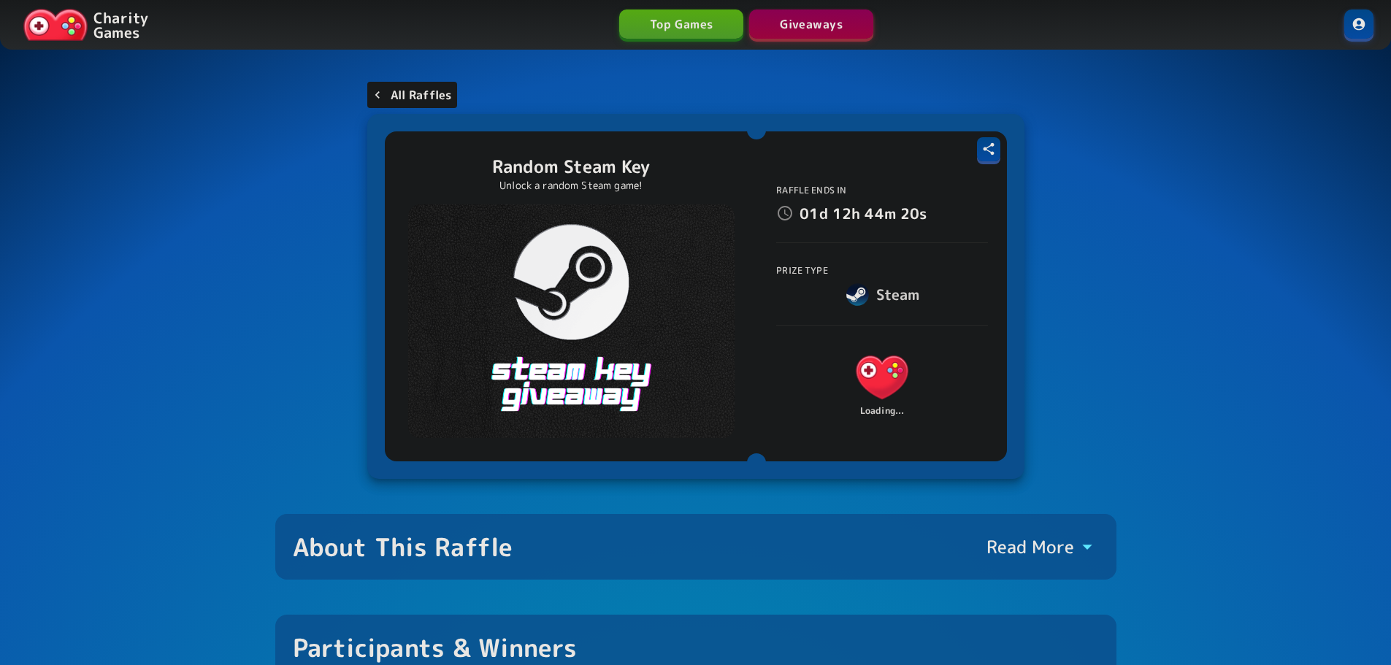
click at [445, 102] on p "All Raffles" at bounding box center [421, 95] width 61 height 18
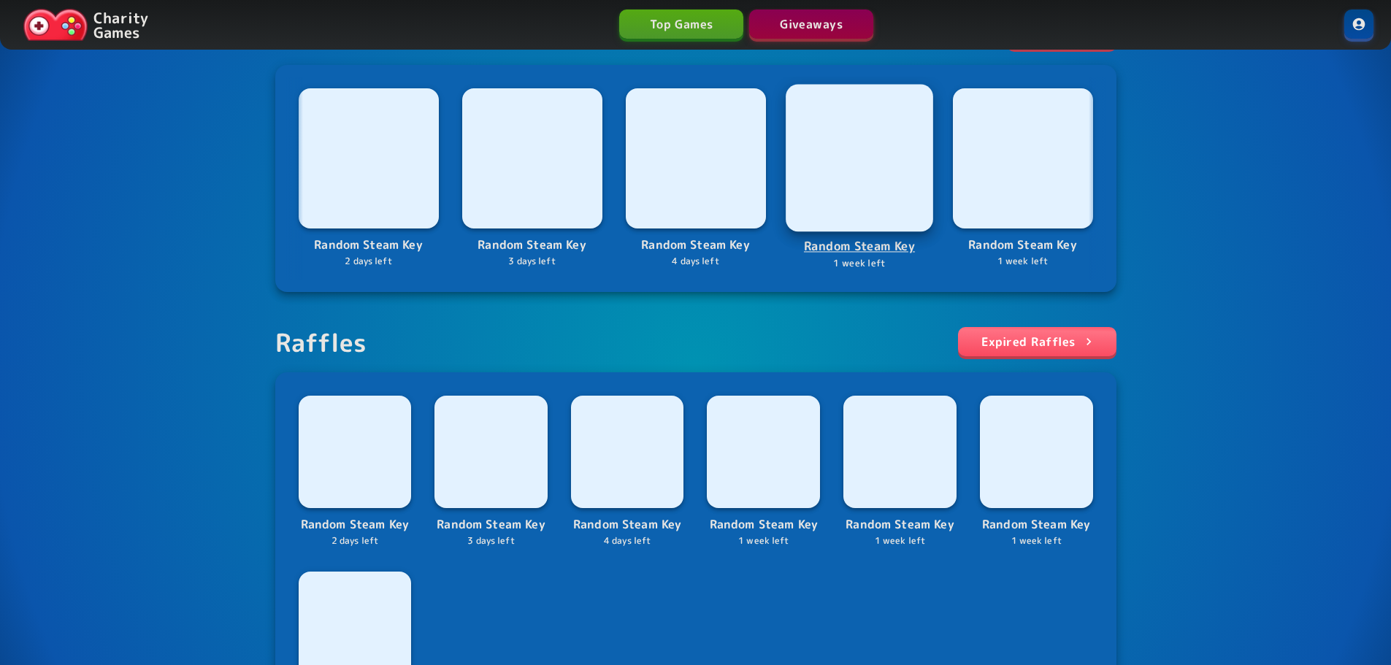
scroll to position [365, 0]
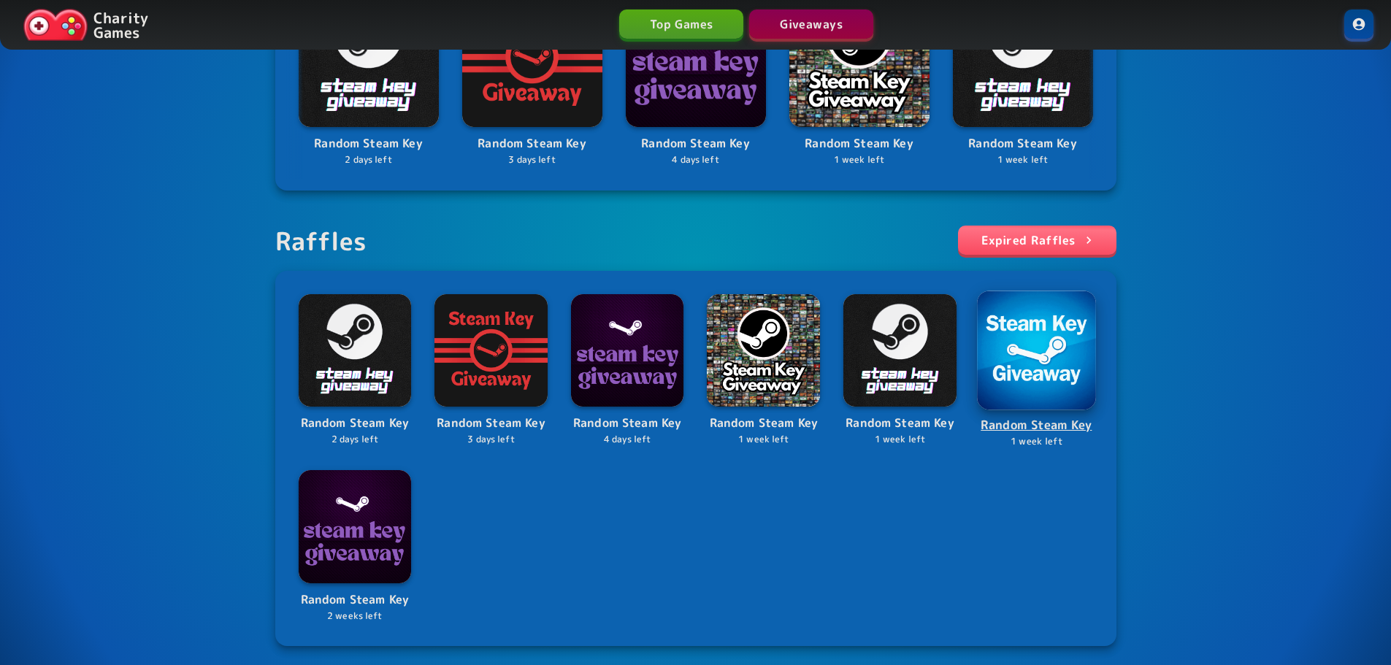
click at [1040, 356] on img at bounding box center [1036, 350] width 119 height 119
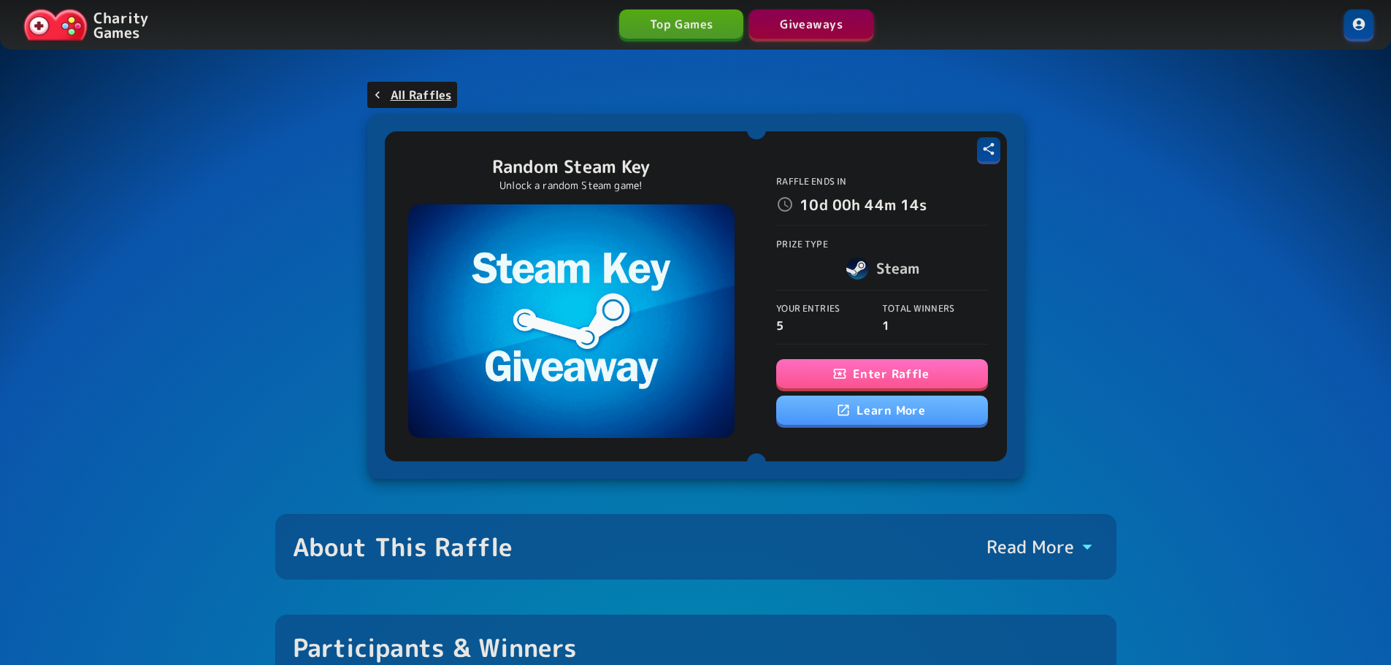
click at [938, 375] on button "Enter Raffle" at bounding box center [882, 373] width 212 height 29
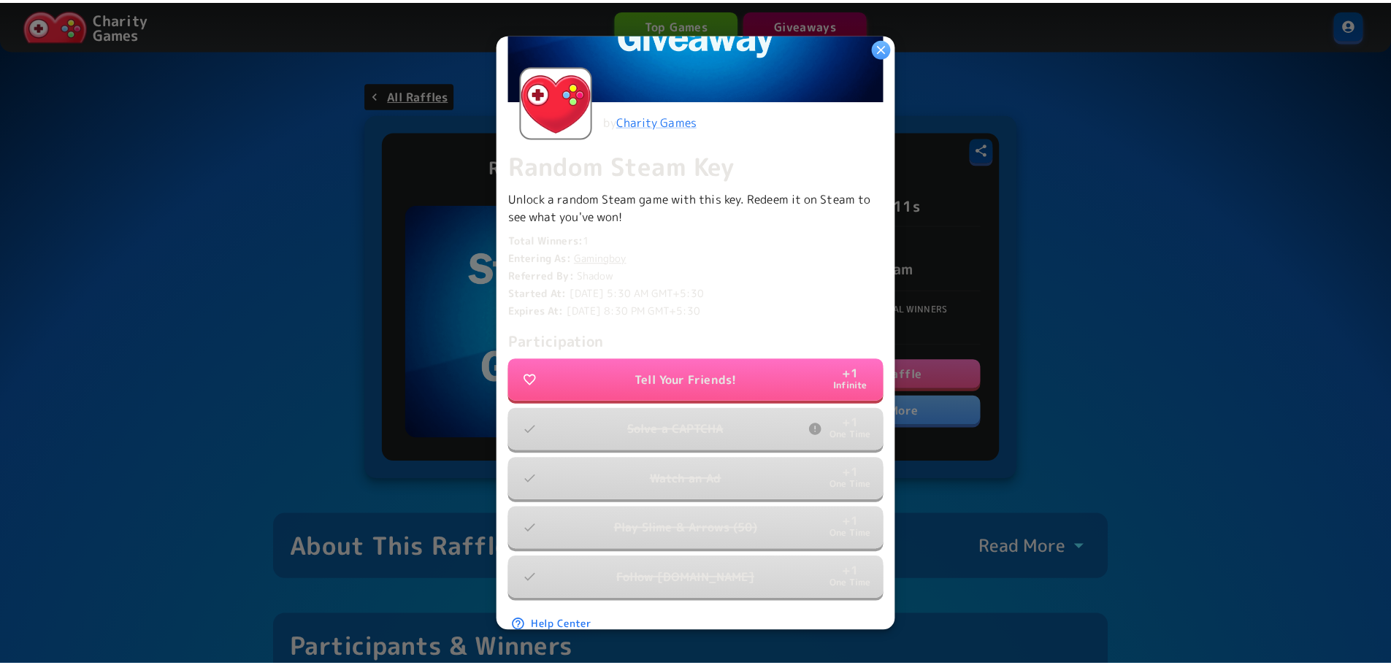
scroll to position [275, 0]
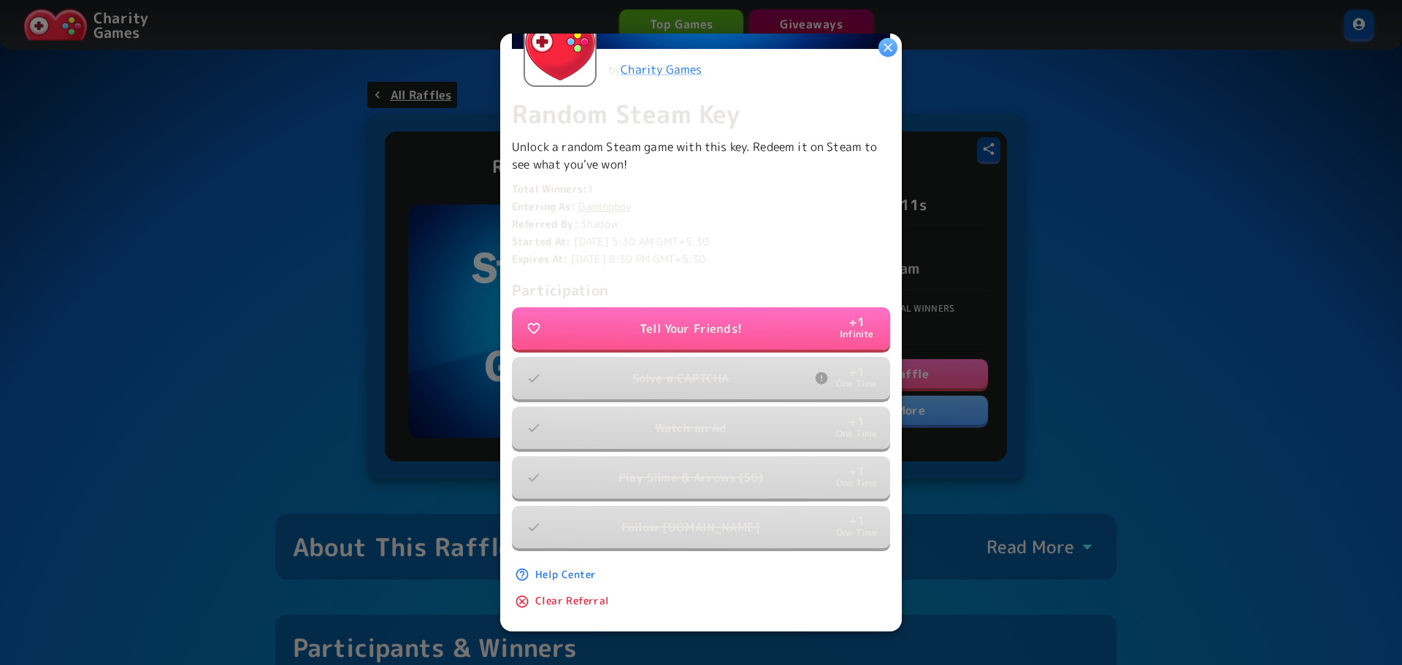
drag, startPoint x: 137, startPoint y: 311, endPoint x: 20, endPoint y: 153, distance: 196.3
click at [136, 310] on div at bounding box center [701, 332] width 1402 height 665
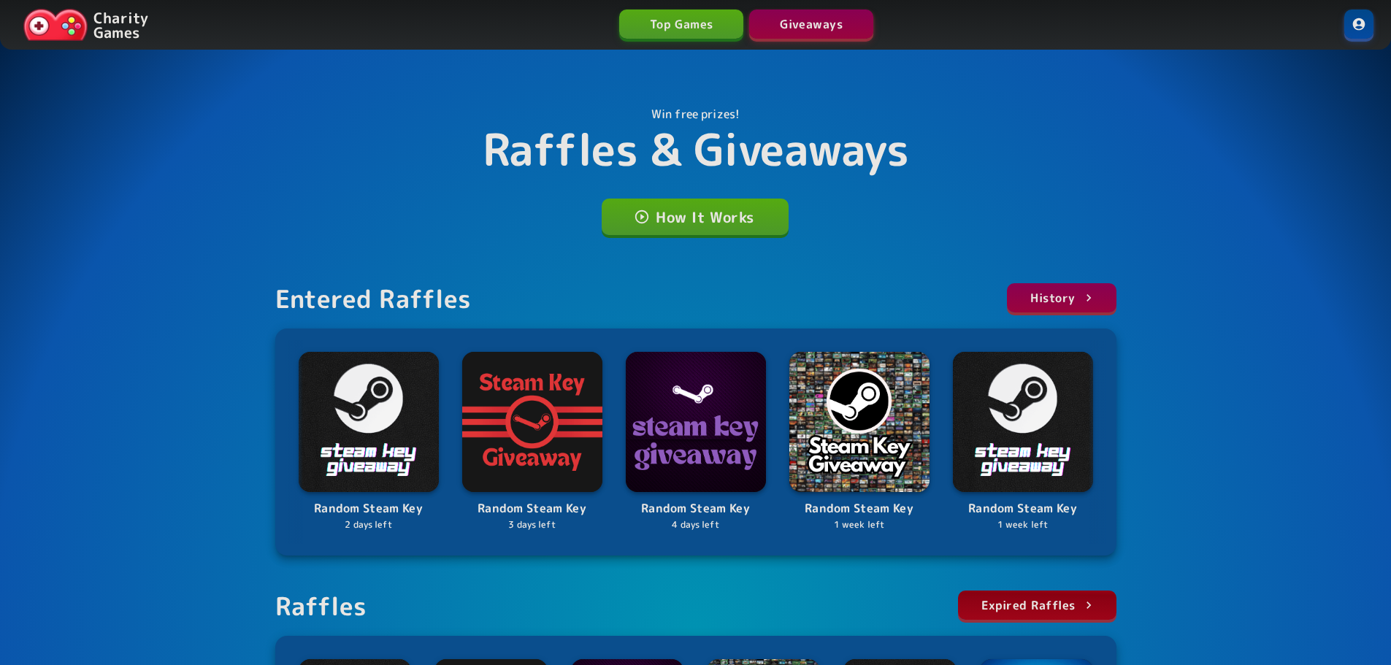
scroll to position [365, 0]
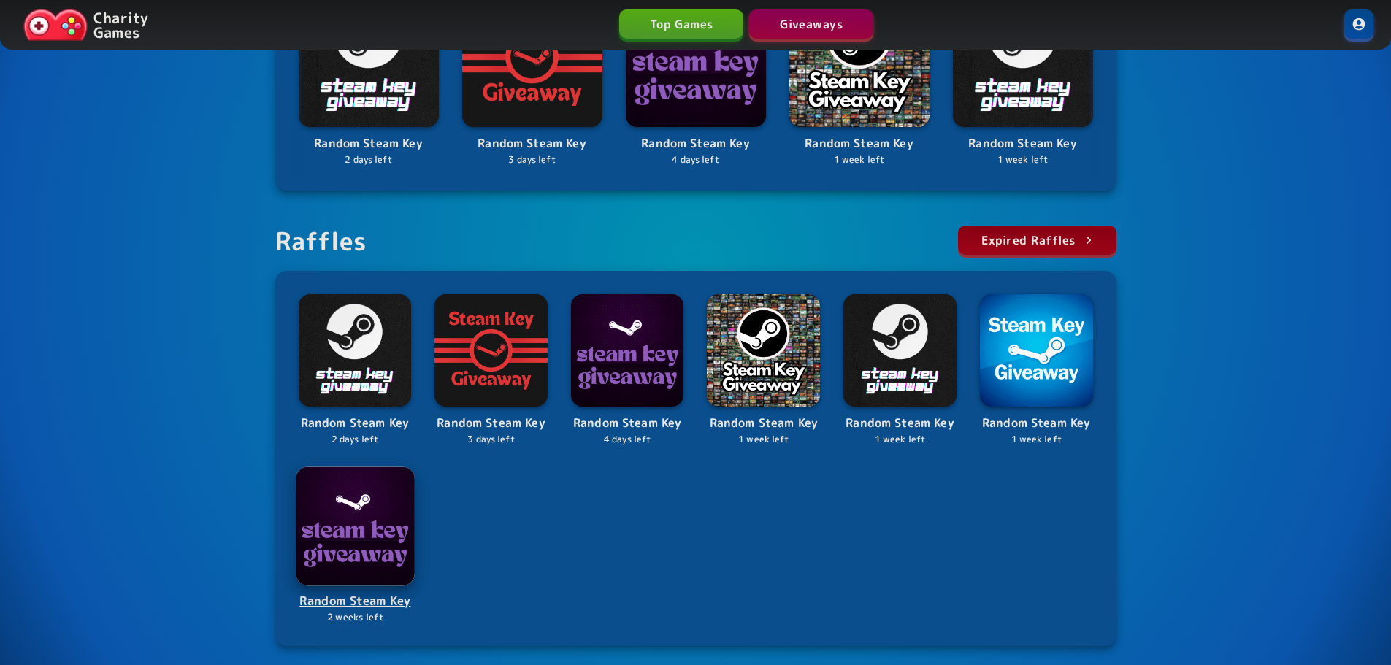
click at [361, 510] on img at bounding box center [355, 526] width 118 height 118
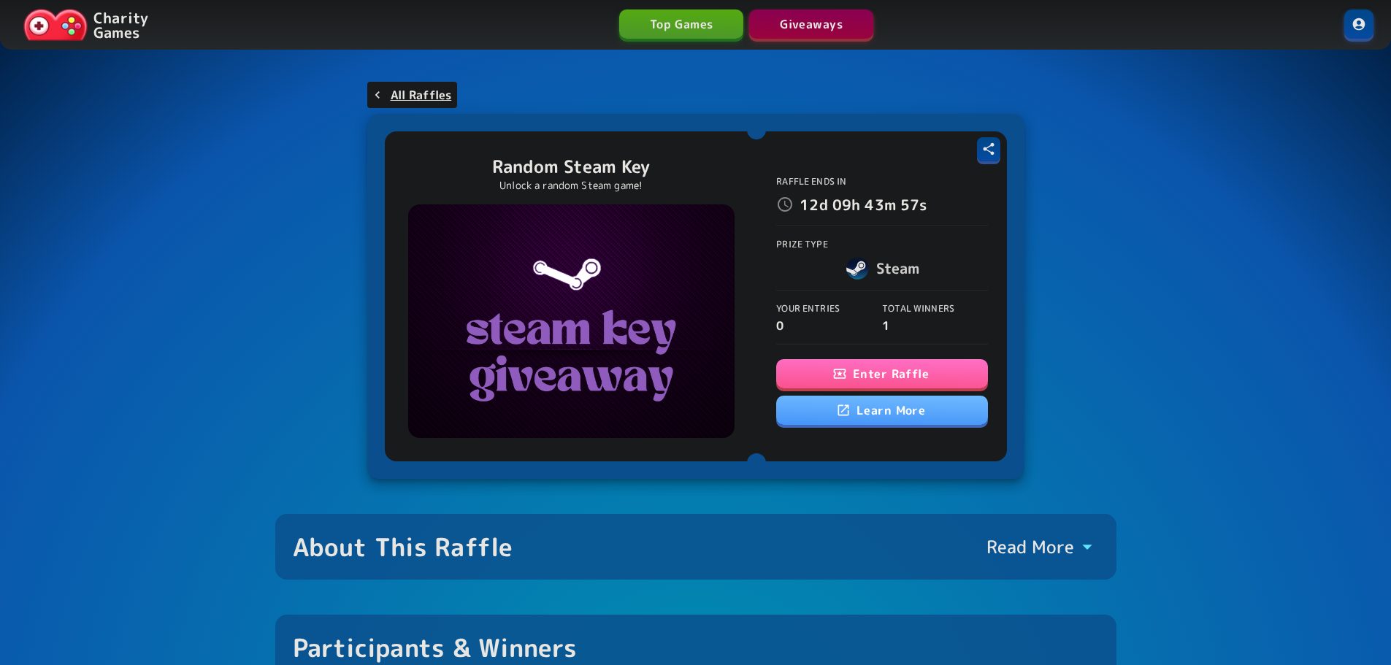
click at [944, 375] on button "Enter Raffle" at bounding box center [882, 373] width 212 height 29
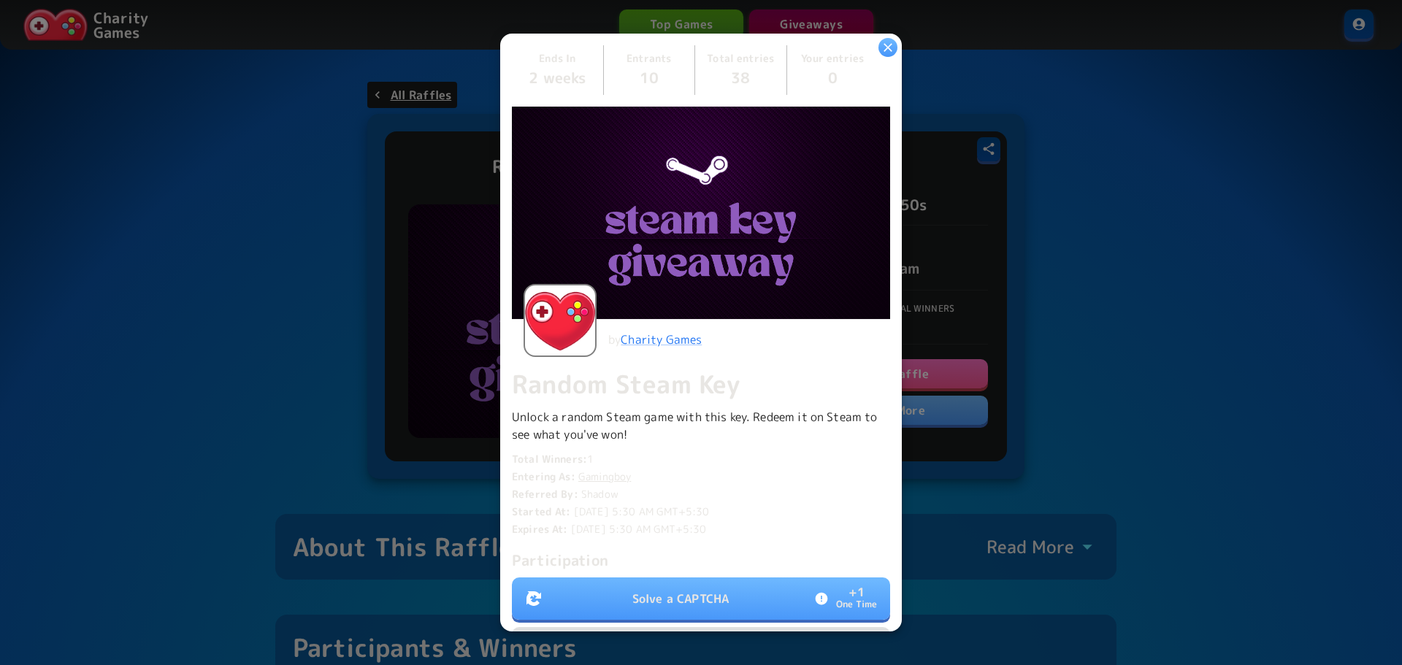
scroll to position [219, 0]
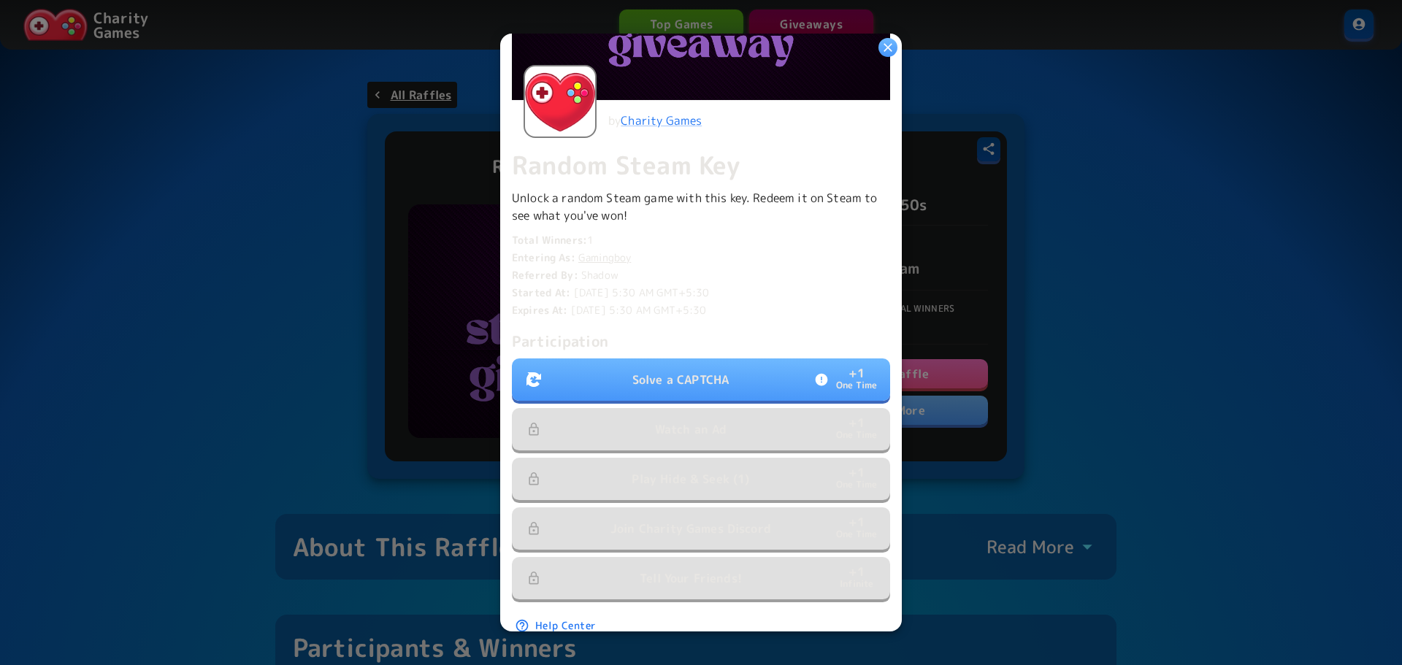
click at [768, 374] on button "Solve a CAPTCHA + 1 One Time" at bounding box center [701, 380] width 378 height 42
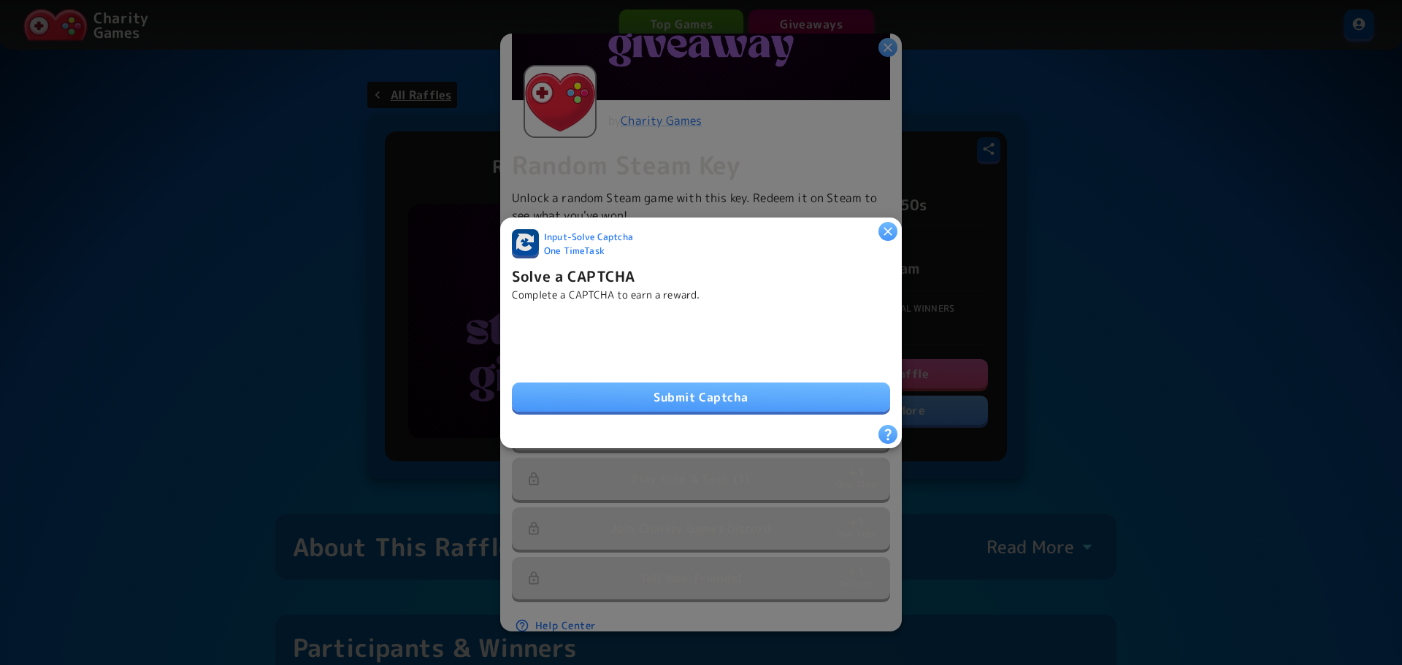
click at [712, 399] on button "Submit Captcha" at bounding box center [701, 397] width 378 height 29
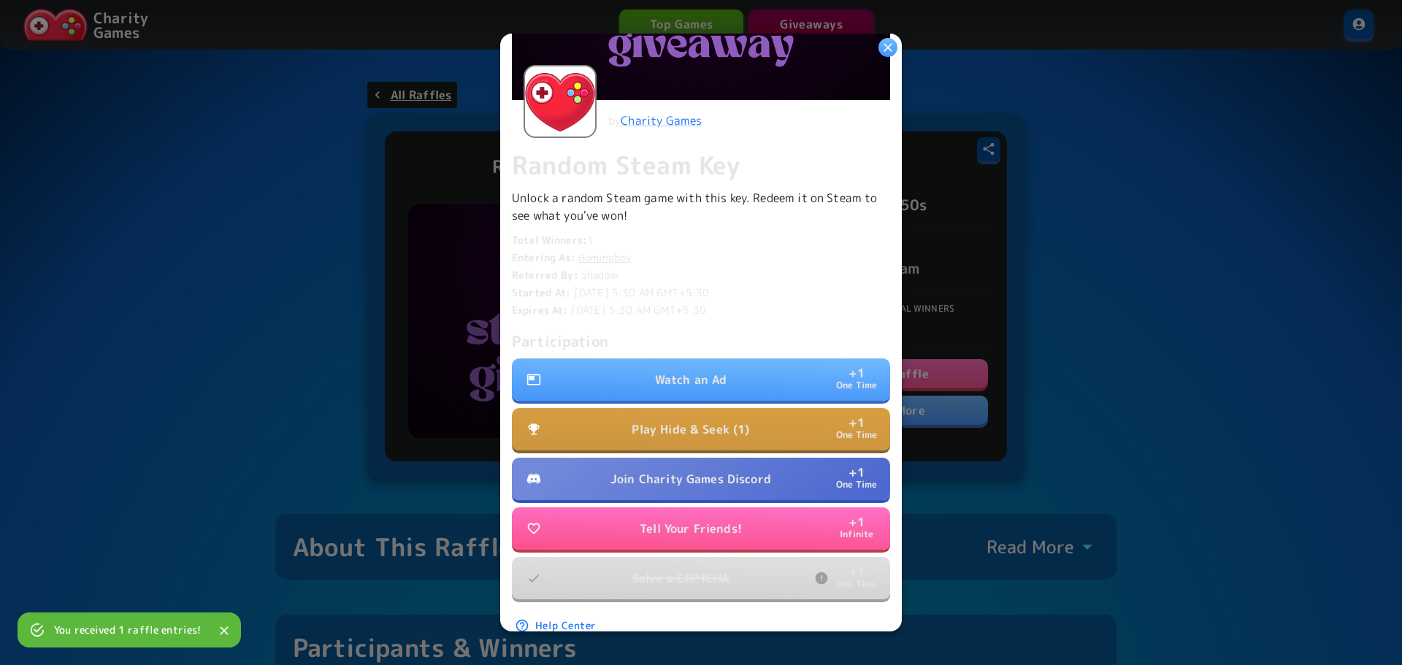
click at [743, 376] on button "Watch an Ad + 1 One Time" at bounding box center [701, 380] width 378 height 42
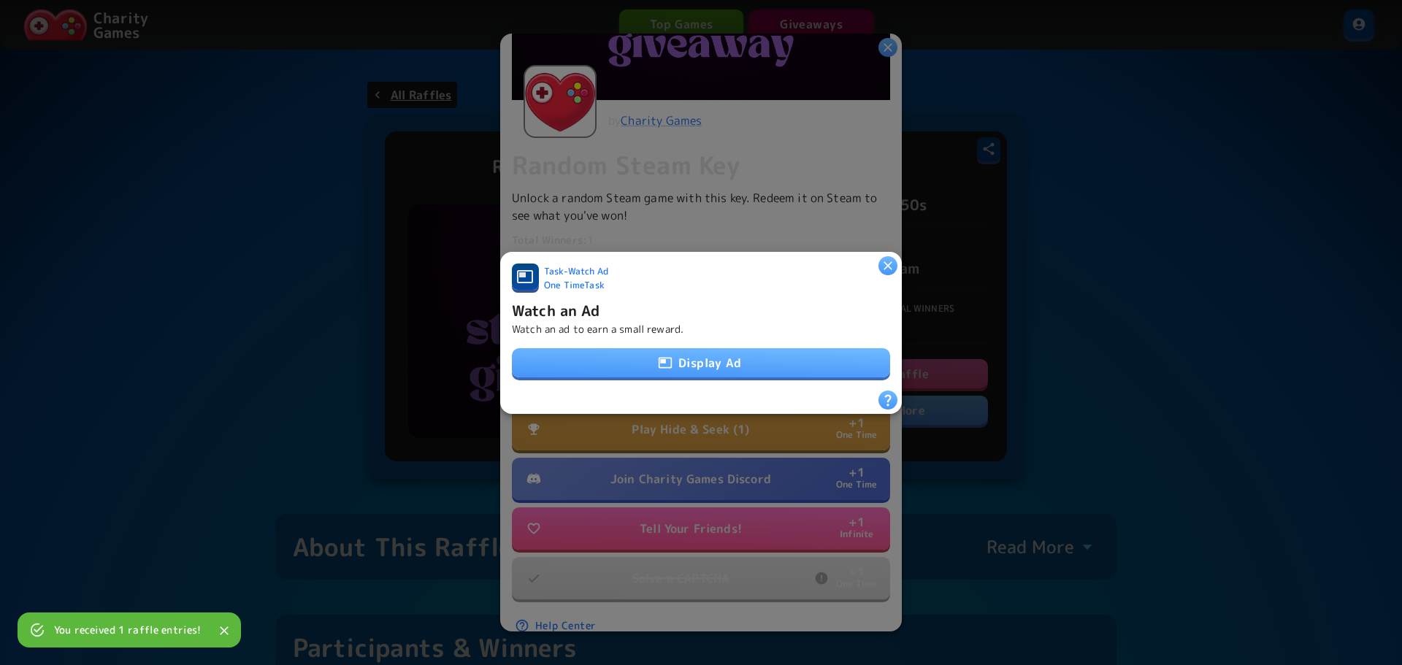
click at [742, 350] on button "Display Ad" at bounding box center [701, 362] width 378 height 29
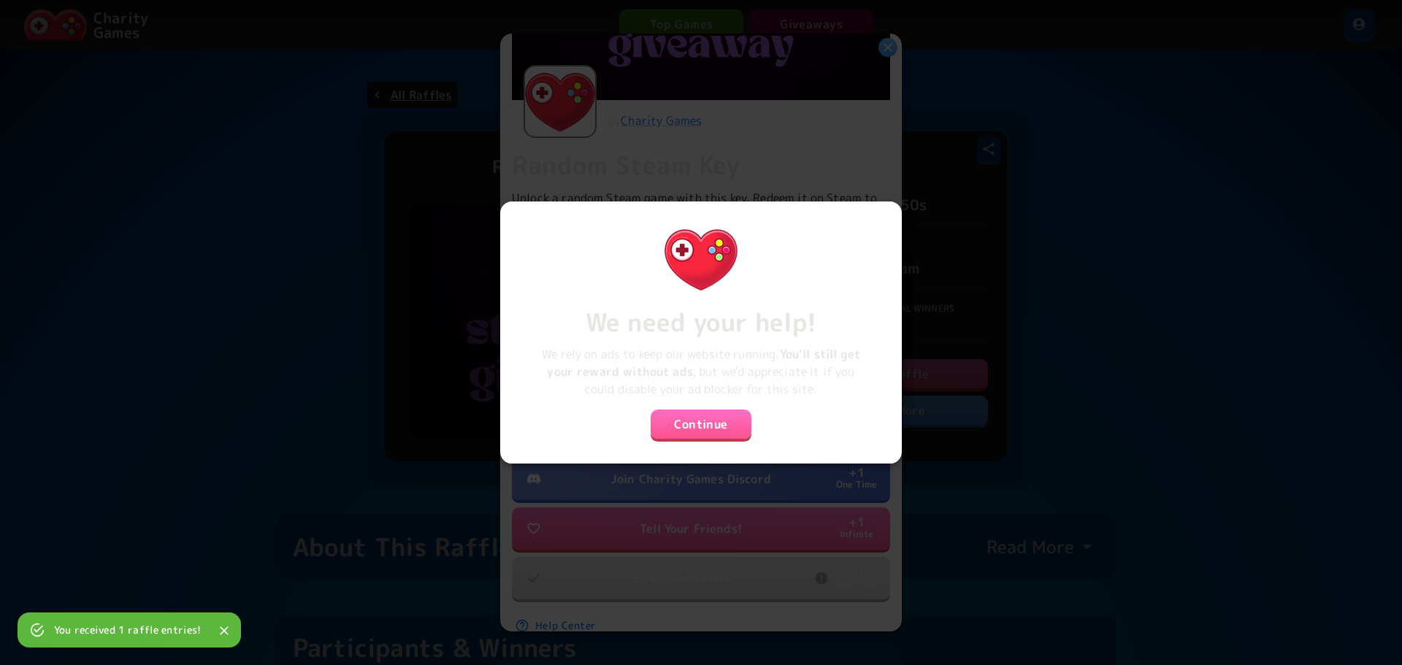
click at [718, 432] on button "Continue" at bounding box center [701, 424] width 101 height 29
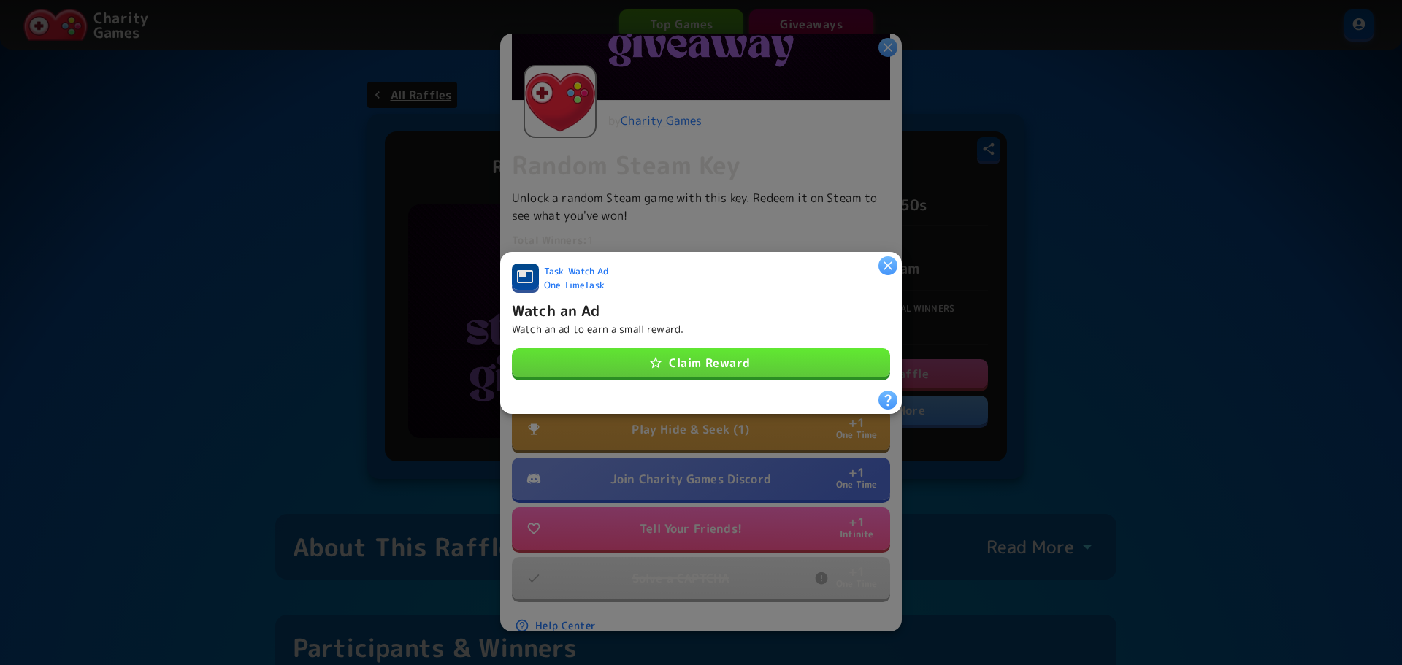
click at [721, 361] on button "Claim Reward" at bounding box center [701, 362] width 378 height 29
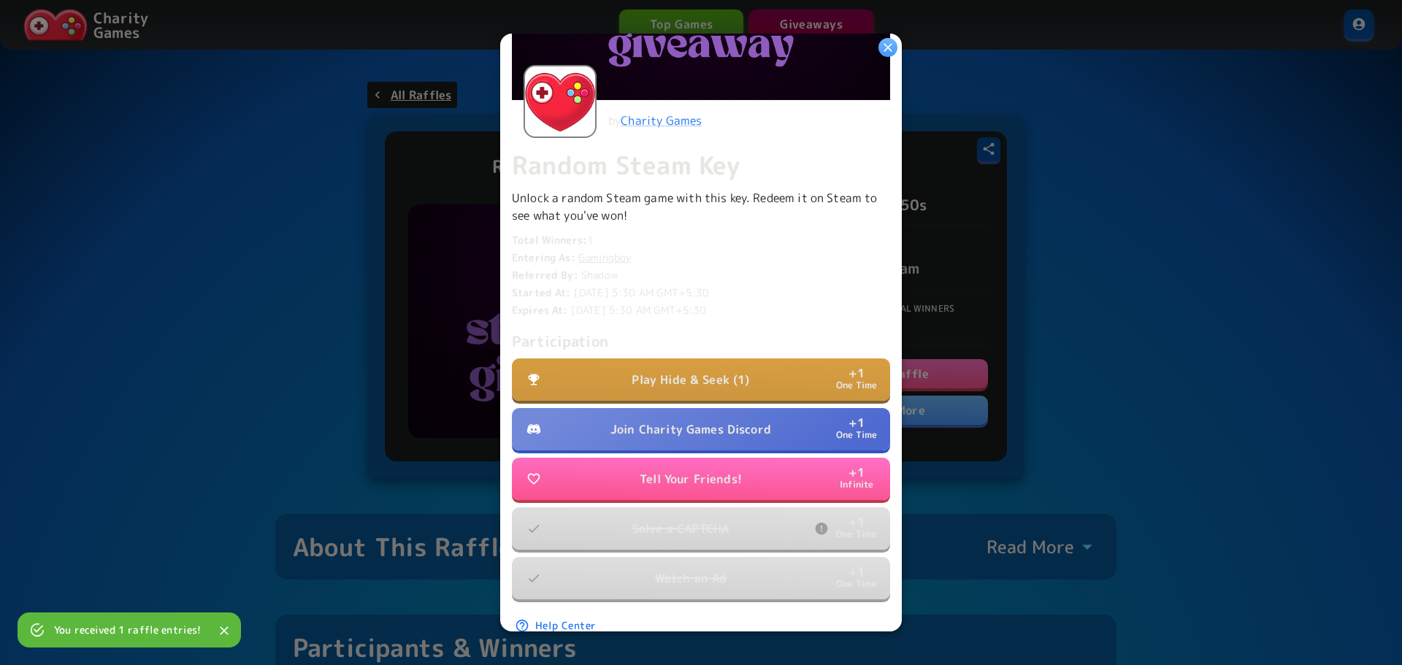
click at [719, 425] on p "Join Charity Games Discord" at bounding box center [691, 430] width 161 height 18
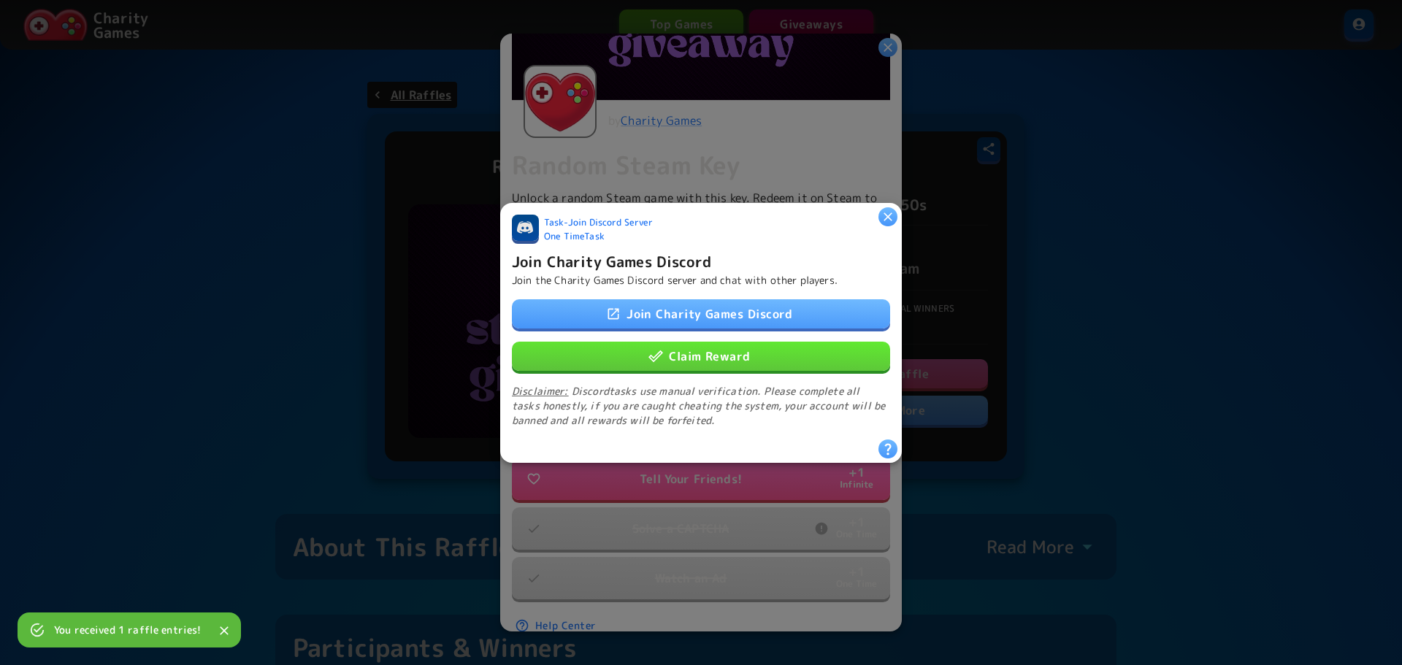
click at [743, 348] on button "Claim Reward" at bounding box center [701, 355] width 378 height 29
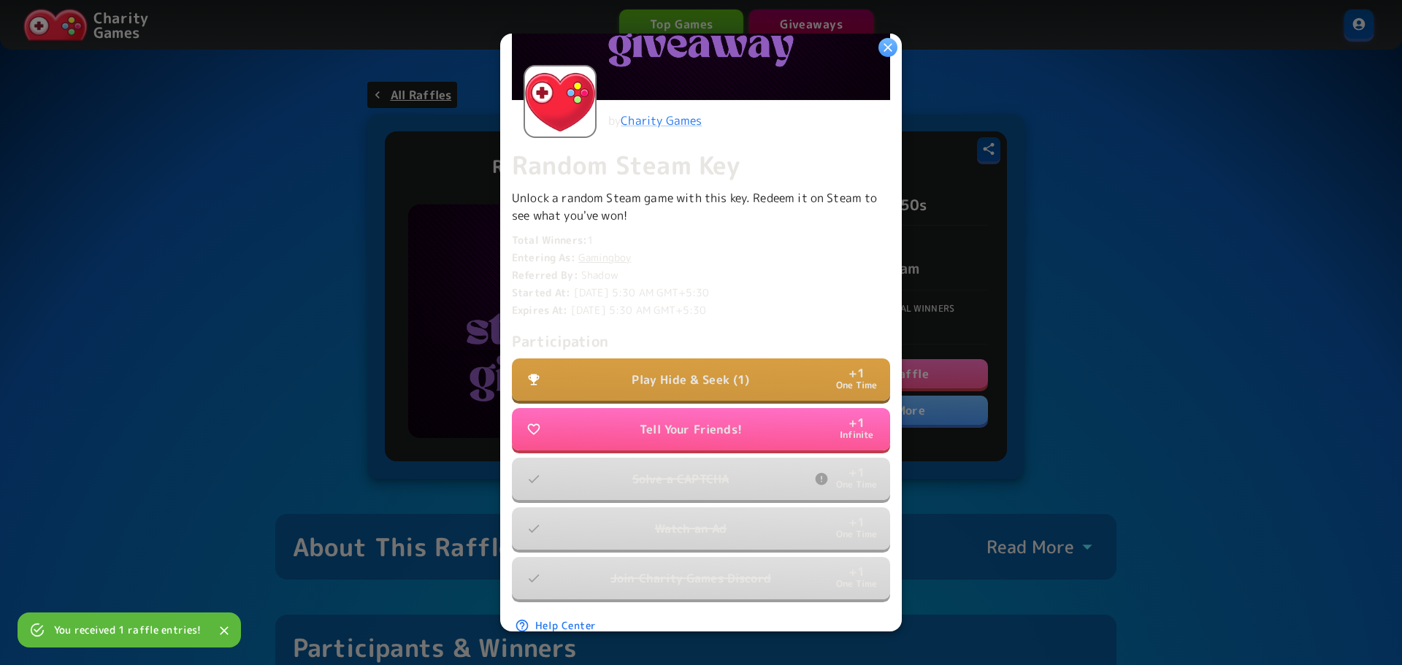
click at [751, 382] on button "Play Hide & Seek (1) + 1 One Time" at bounding box center [701, 380] width 378 height 42
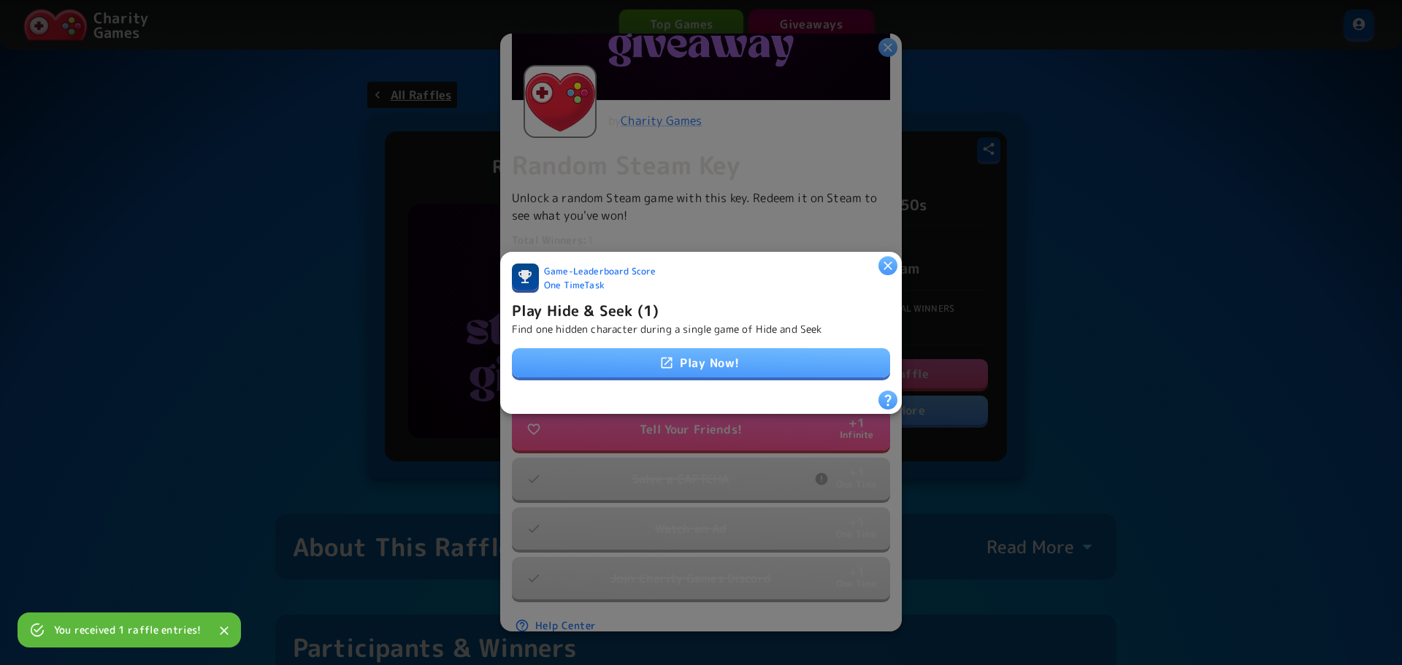
click at [758, 348] on link "Play Now!" at bounding box center [701, 362] width 378 height 29
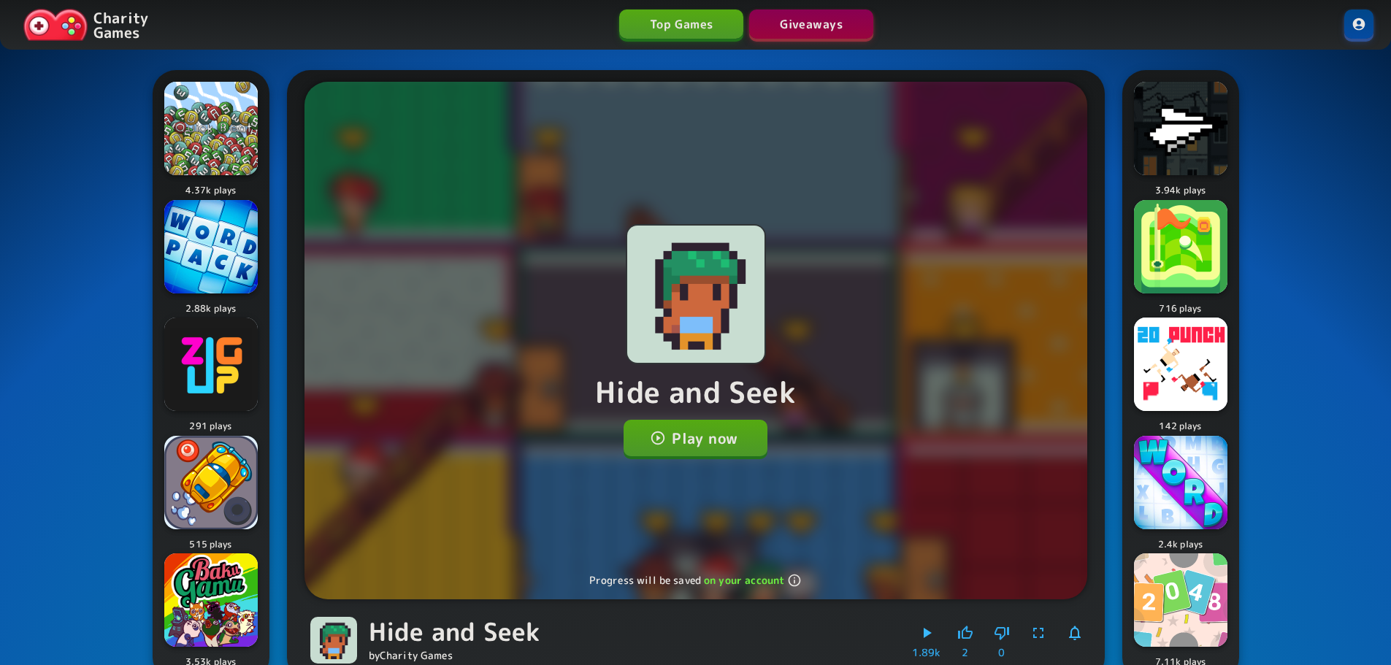
click at [726, 439] on button "Play now" at bounding box center [696, 438] width 144 height 37
